Goal: Contribute content: Add original content to the website for others to see

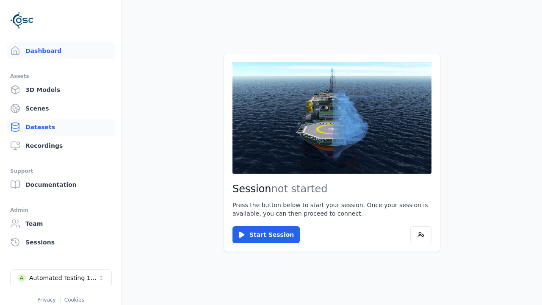
click at [61, 127] on link "Datasets" at bounding box center [61, 126] width 108 height 17
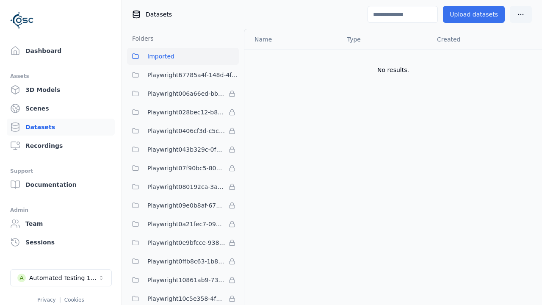
click at [476, 14] on button "Upload datasets" at bounding box center [474, 14] width 62 height 17
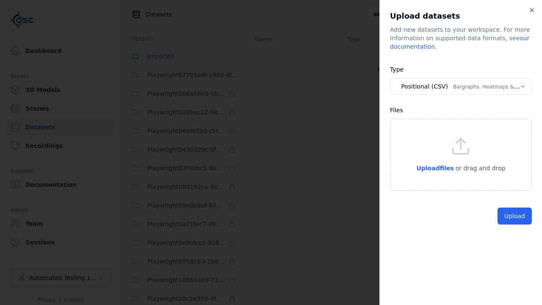
click at [460, 86] on button "Positional (CSV) Bargraphs, Heatmaps & Pins" at bounding box center [461, 86] width 142 height 17
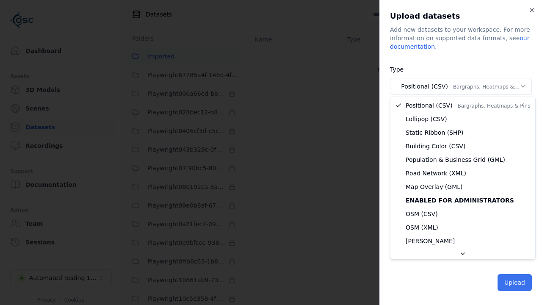
select select "*****"
click at [515, 281] on button "Upload" at bounding box center [514, 282] width 34 height 17
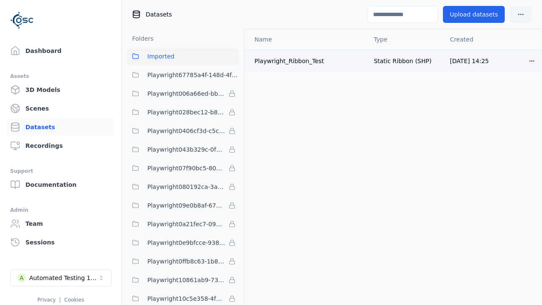
click at [530, 61] on html "Support Dashboard Assets 3D Models Scenes Datasets Recordings Support Documenta…" at bounding box center [271, 152] width 542 height 305
click at [512, 88] on div "Delete" at bounding box center [513, 93] width 50 height 14
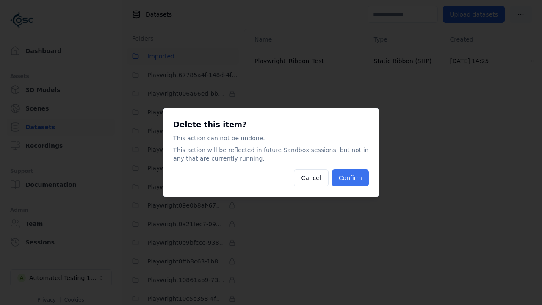
click at [364, 176] on button "Confirm" at bounding box center [350, 177] width 37 height 17
